Goal: Navigation & Orientation: Find specific page/section

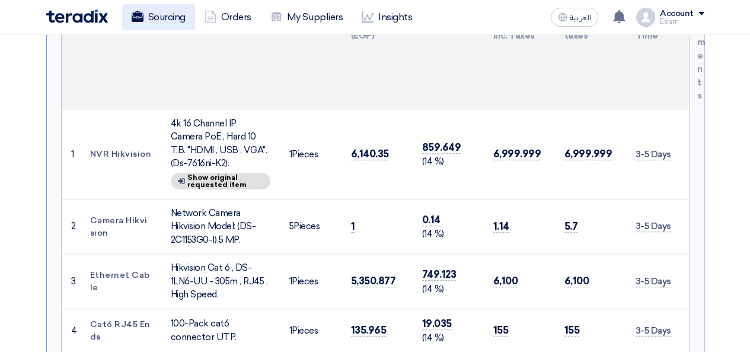
click at [140, 20] on use at bounding box center [137, 16] width 12 height 11
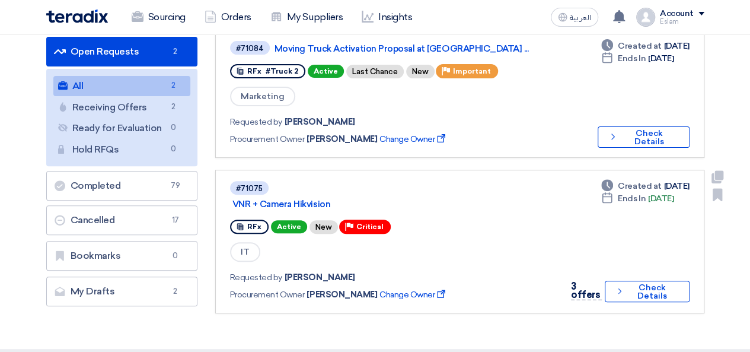
scroll to position [178, 0]
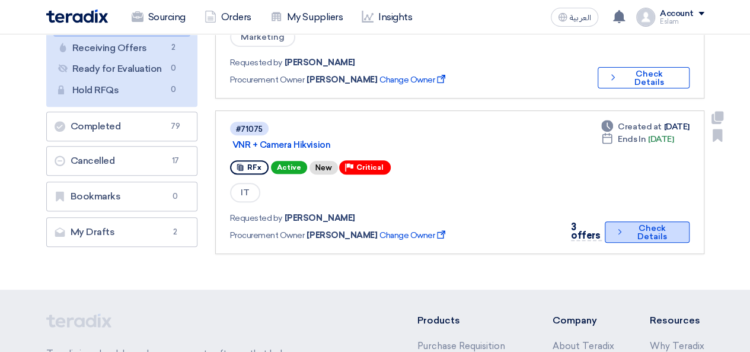
click at [641, 236] on button "Check details Check Details" at bounding box center [647, 231] width 84 height 21
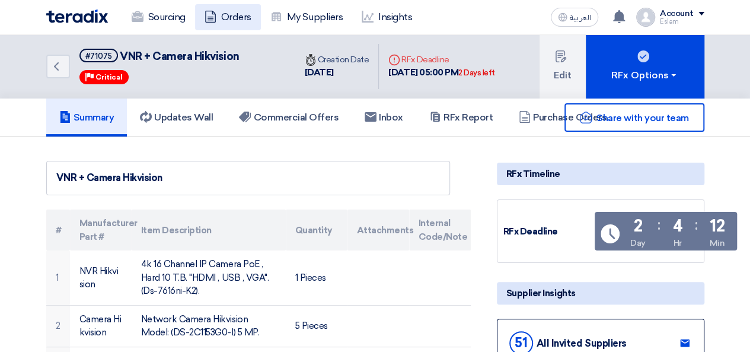
click at [228, 20] on link "Orders" at bounding box center [228, 17] width 66 height 26
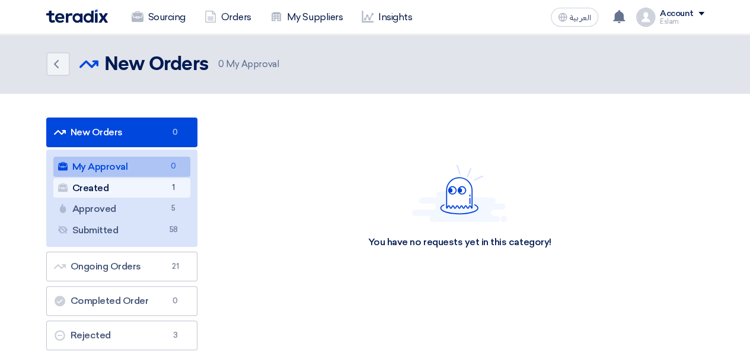
click at [162, 183] on link "Created Created 1" at bounding box center [121, 188] width 137 height 20
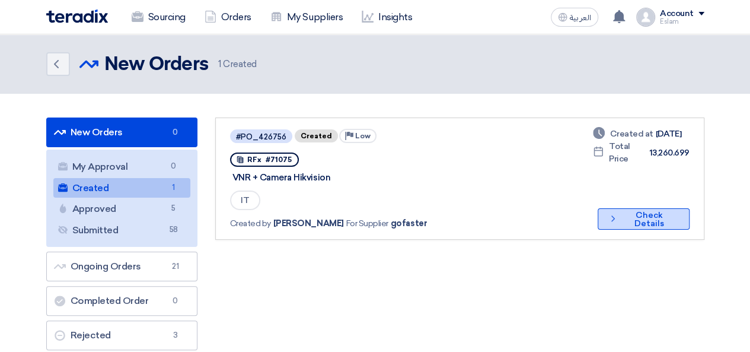
click at [656, 227] on button "Check details Check Details" at bounding box center [643, 218] width 91 height 21
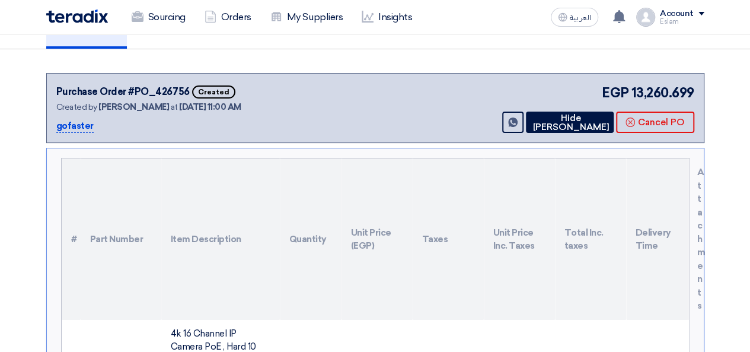
scroll to position [59, 0]
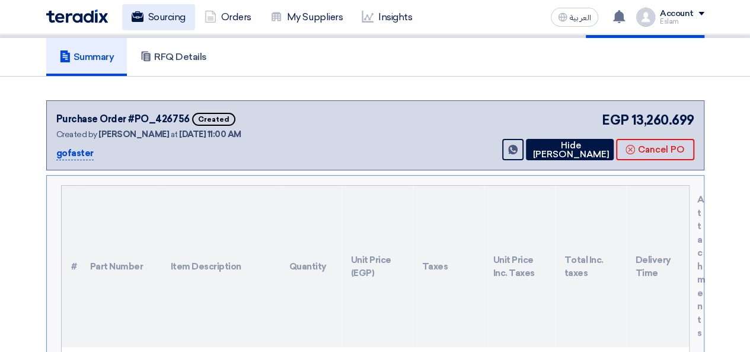
click at [147, 24] on link "Sourcing" at bounding box center [158, 17] width 73 height 26
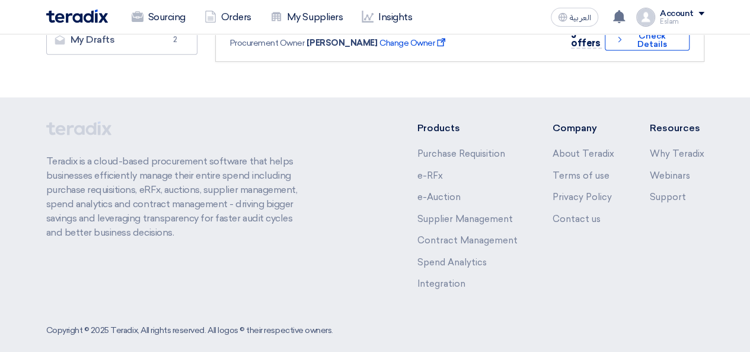
scroll to position [383, 0]
